Goal: Find specific fact: Find contact information

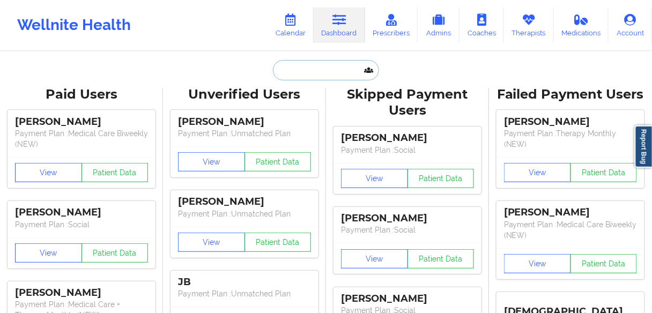
click at [337, 75] on input "text" at bounding box center [326, 70] width 106 height 20
paste input "[PERSON_NAME]"
type input "[PERSON_NAME]"
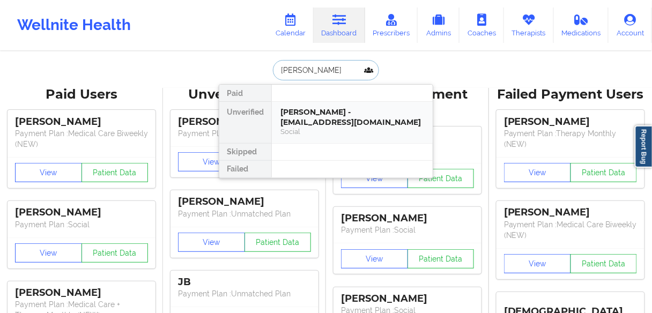
click at [307, 113] on div "[PERSON_NAME] - [EMAIL_ADDRESS][DOMAIN_NAME]" at bounding box center [353, 117] width 144 height 20
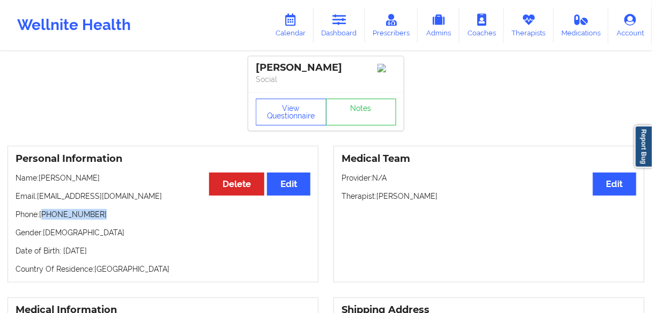
drag, startPoint x: 103, startPoint y: 216, endPoint x: 237, endPoint y: 49, distance: 213.6
click at [44, 217] on p "Phone: [PHONE_NUMBER]" at bounding box center [163, 214] width 295 height 11
copy p "[PHONE_NUMBER]"
drag, startPoint x: 92, startPoint y: 225, endPoint x: 99, endPoint y: 224, distance: 6.5
click at [93, 225] on div "Personal Information Edit Delete Name: [PERSON_NAME] Email: [EMAIL_ADDRESS][DOM…" at bounding box center [163, 214] width 311 height 137
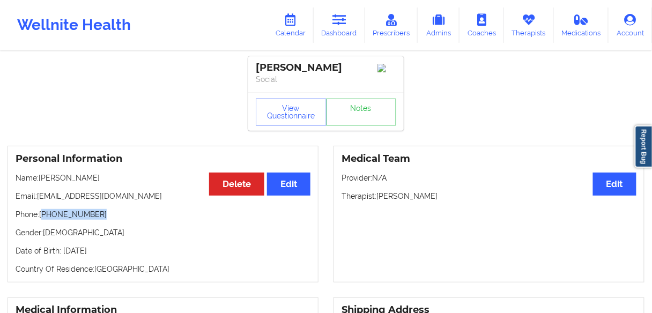
drag, startPoint x: 83, startPoint y: 220, endPoint x: 83, endPoint y: 202, distance: 18.2
click at [45, 220] on p "Phone: [PHONE_NUMBER]" at bounding box center [163, 214] width 295 height 11
copy p "[PHONE_NUMBER]"
